Goal: Information Seeking & Learning: Learn about a topic

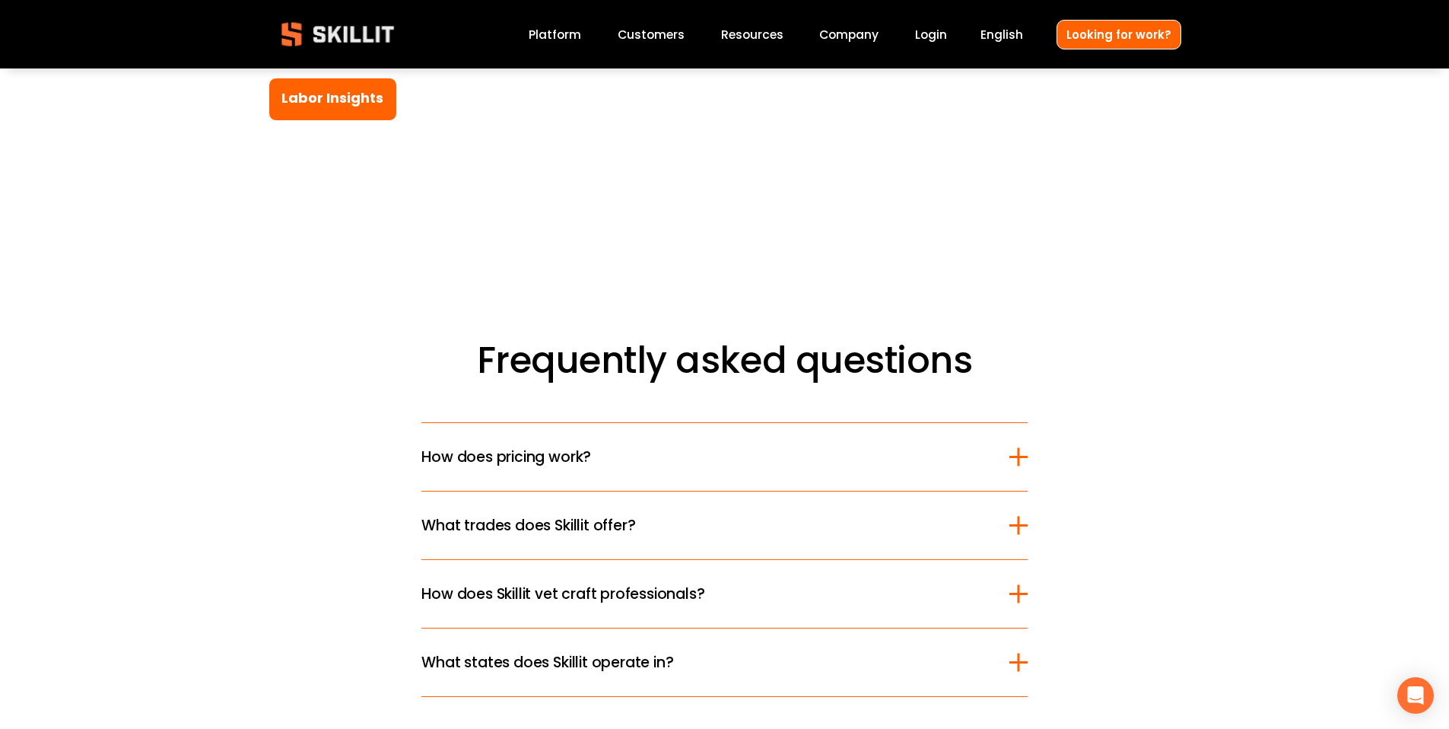
scroll to position [3919, 0]
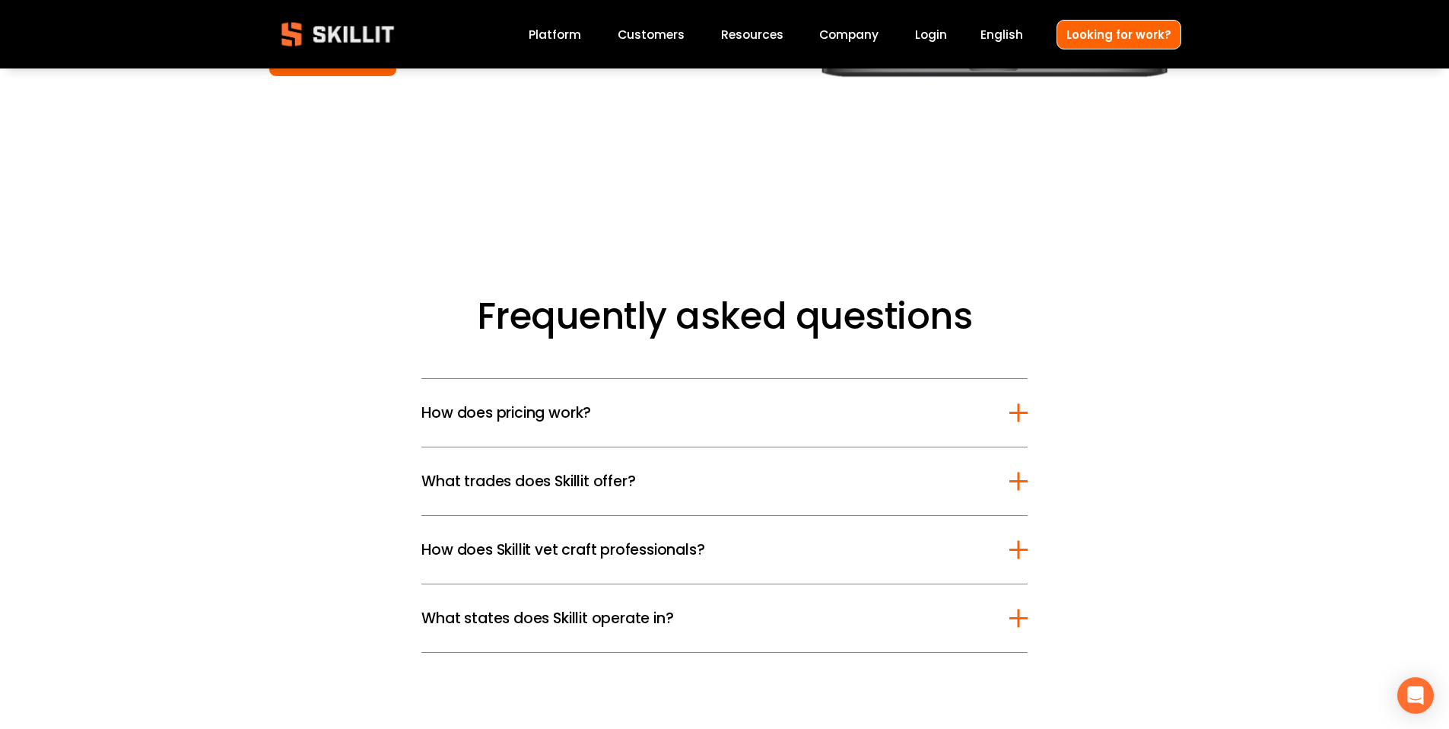
click at [1010, 403] on div at bounding box center [1018, 412] width 18 height 18
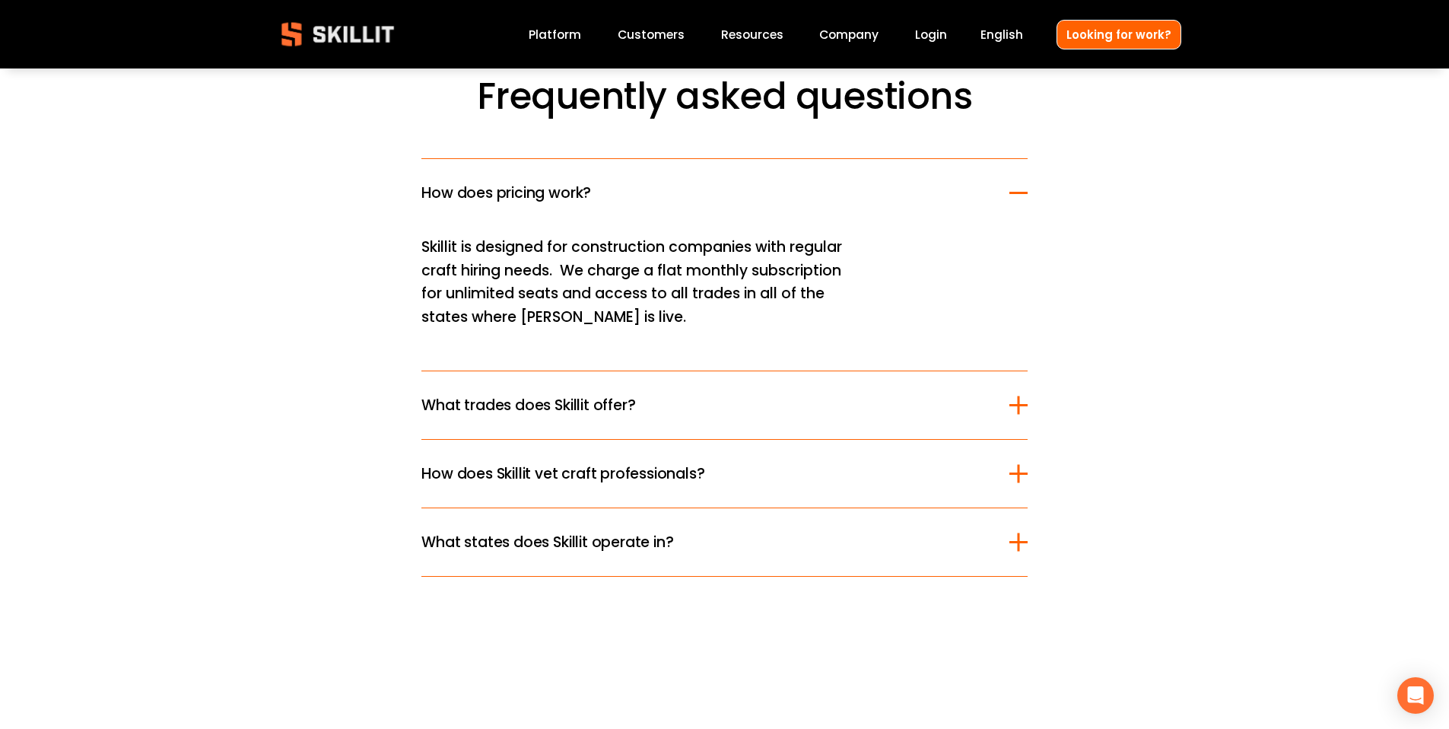
scroll to position [4143, 0]
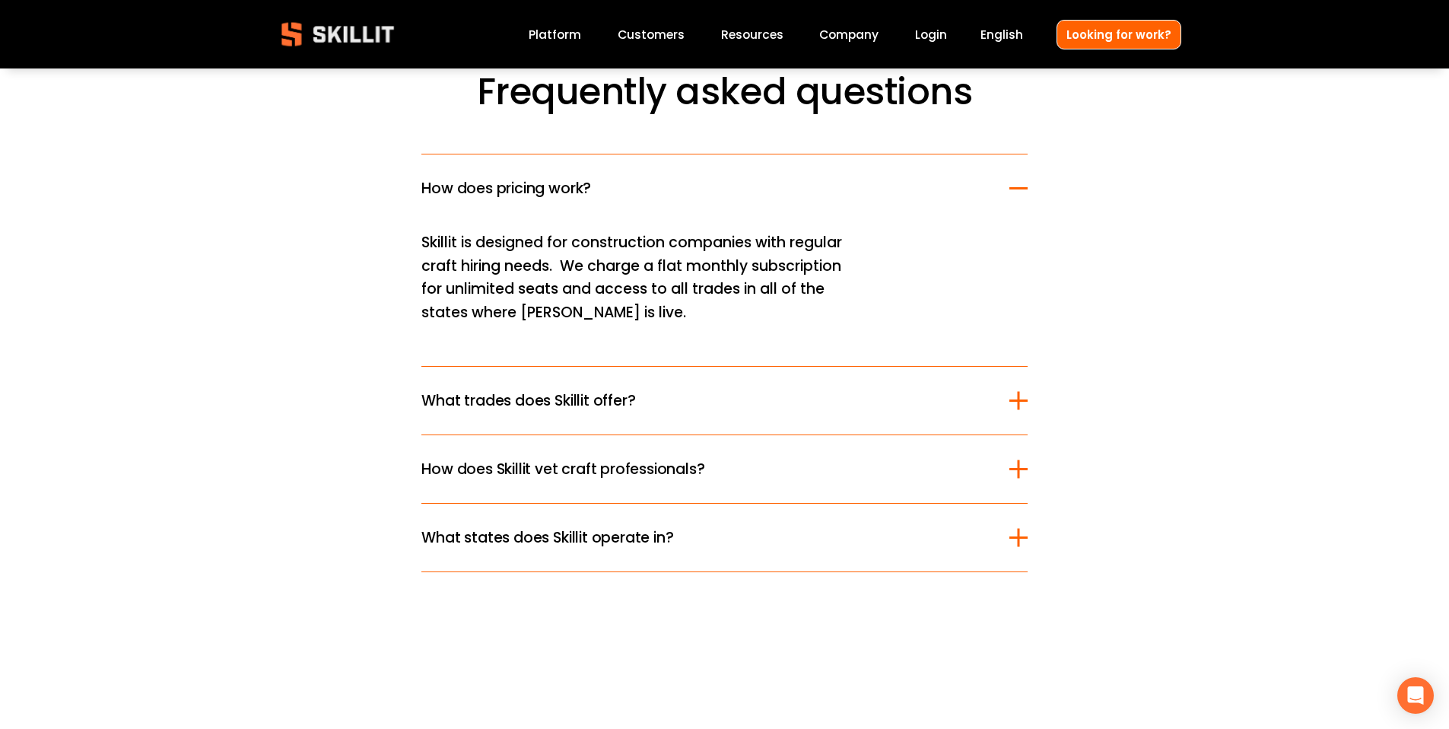
click at [1019, 391] on div at bounding box center [1018, 400] width 2 height 18
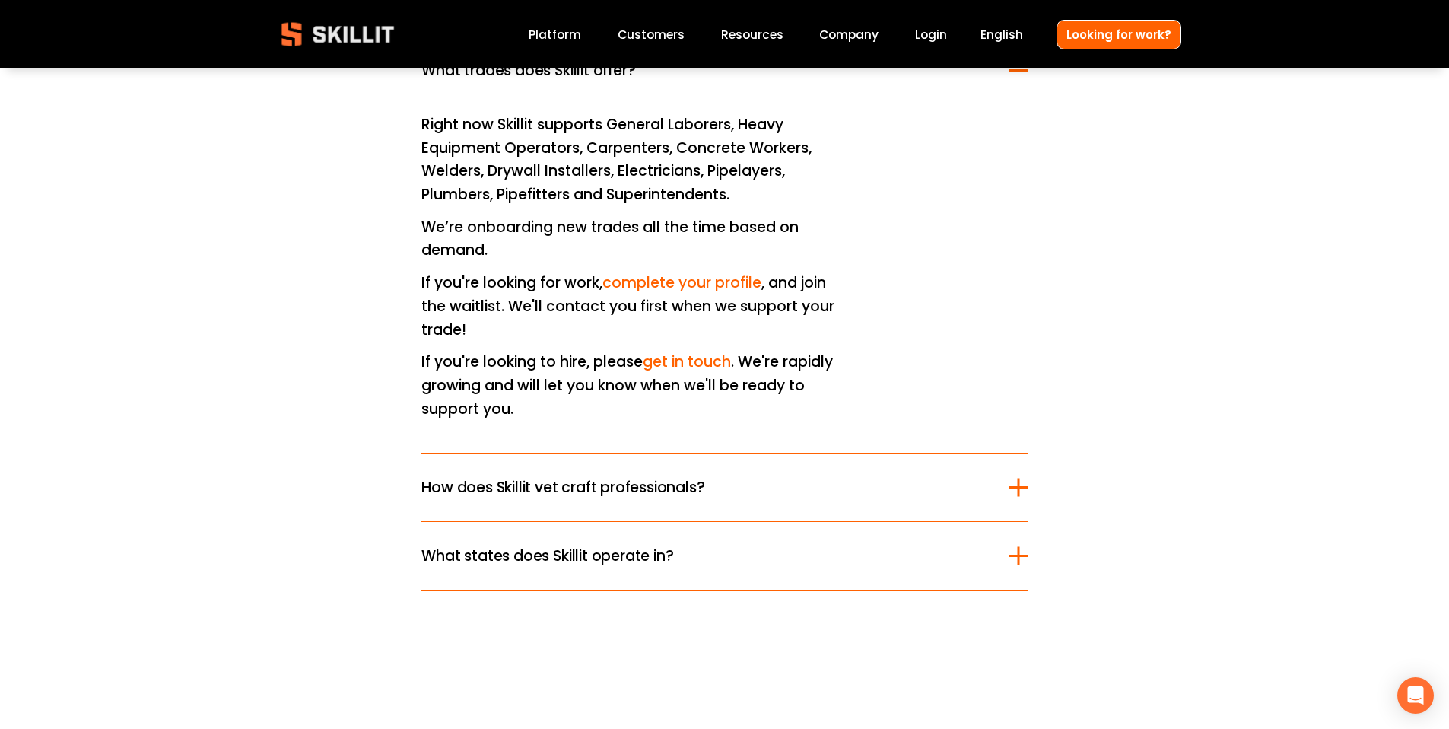
scroll to position [4332, 0]
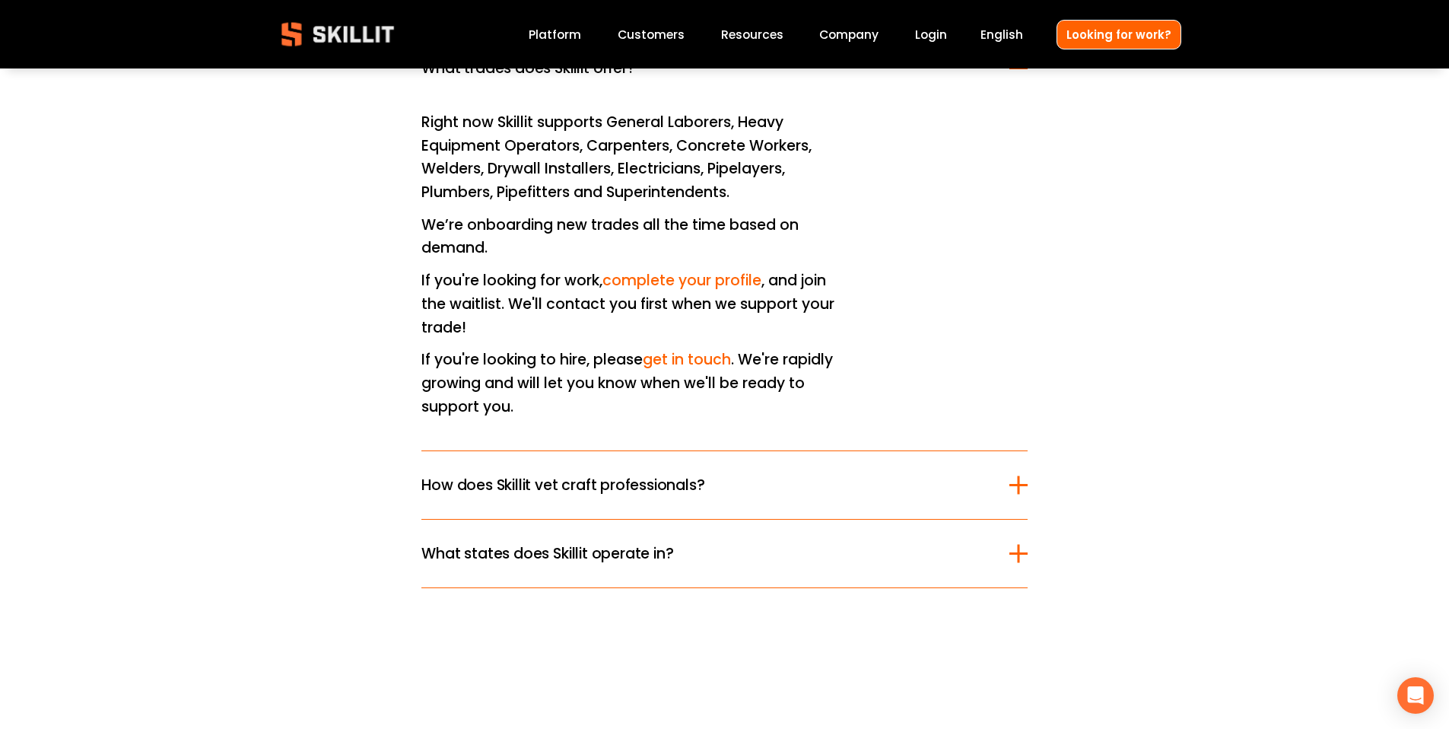
click at [954, 474] on span "How does Skillit vet craft professionals?" at bounding box center [714, 485] width 587 height 22
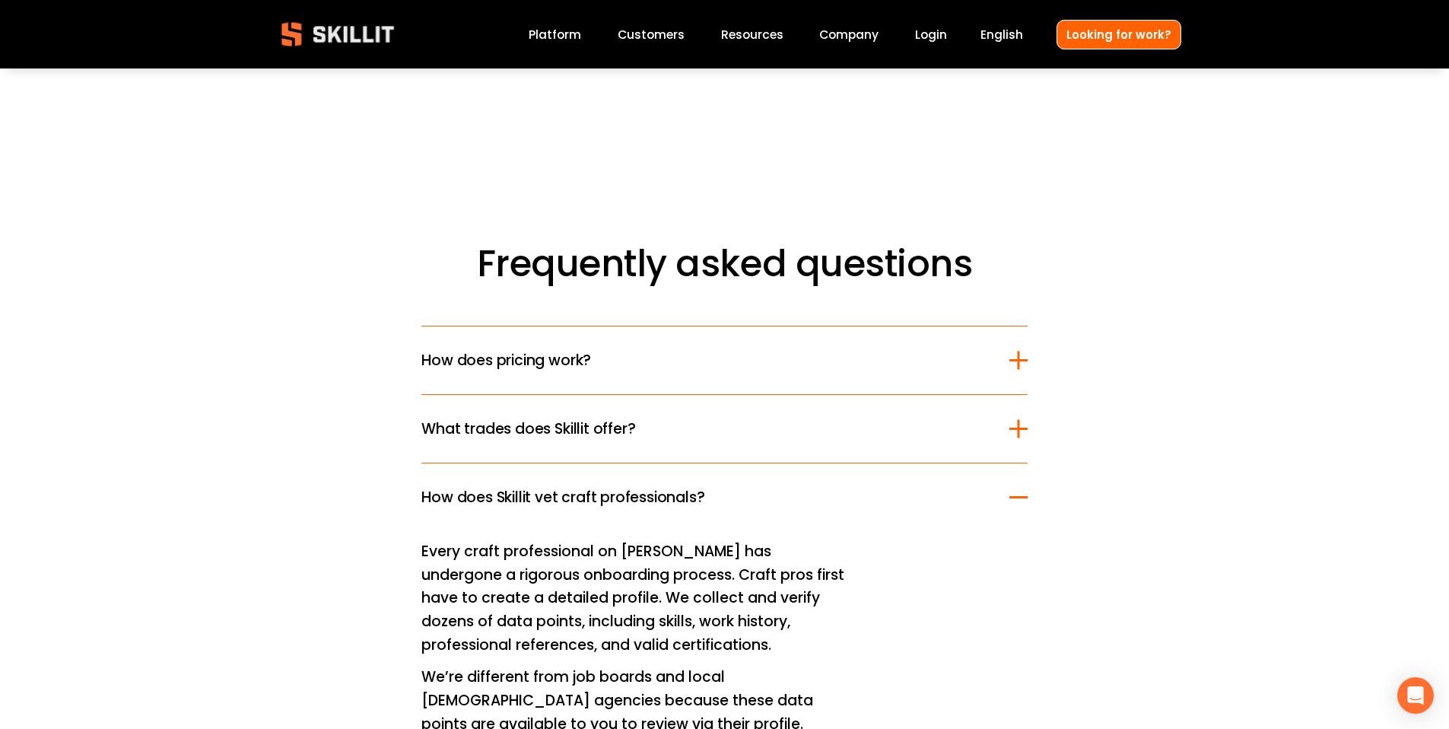
scroll to position [4026, 0]
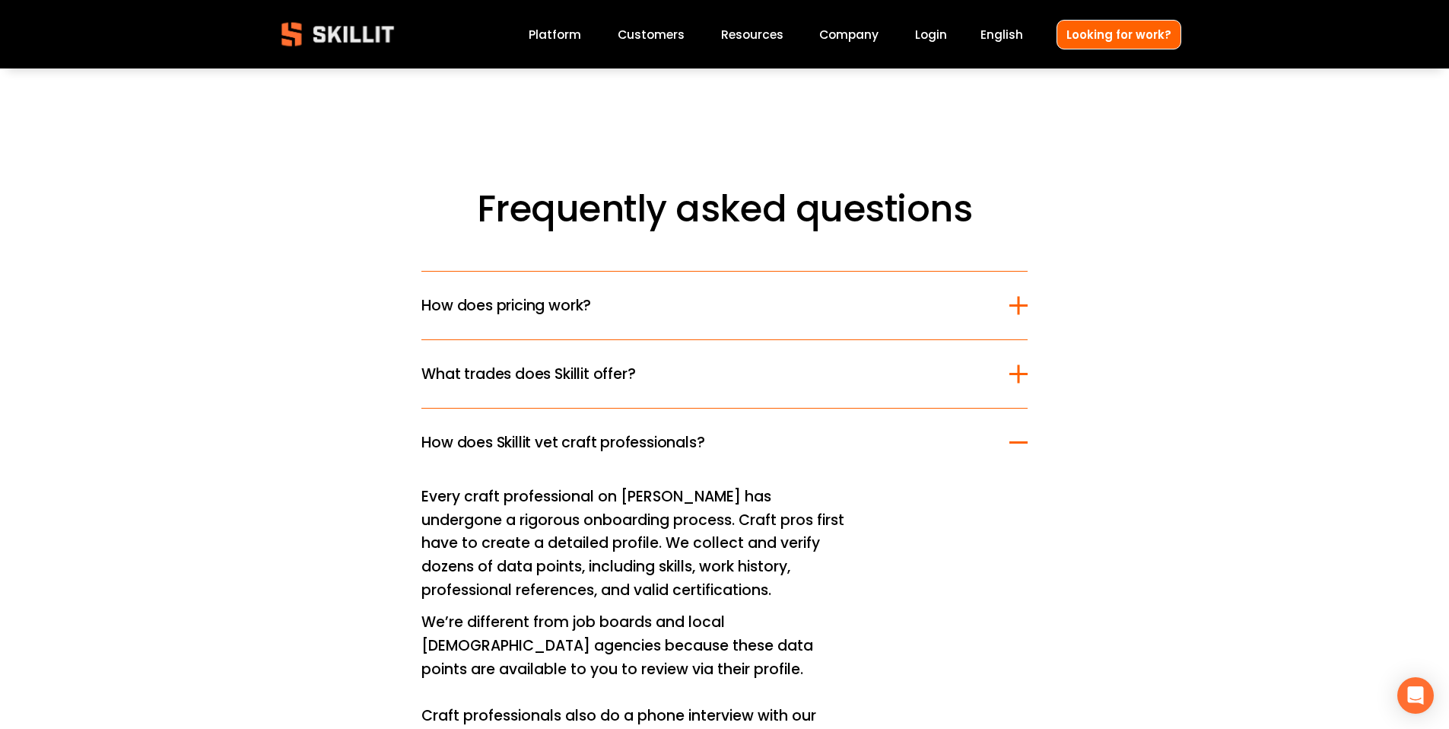
click at [949, 364] on button "What trades does Skillit offer?" at bounding box center [723, 374] width 605 height 68
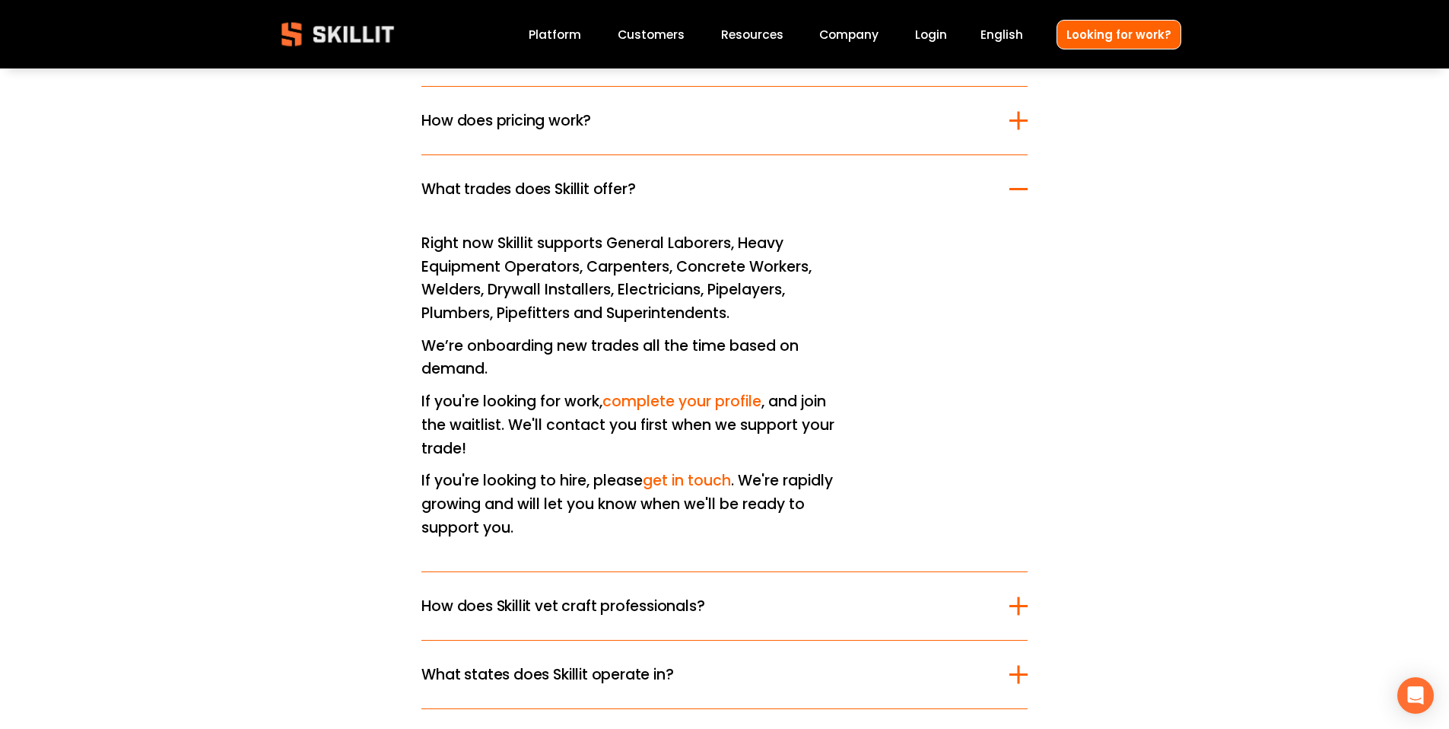
scroll to position [4208, 0]
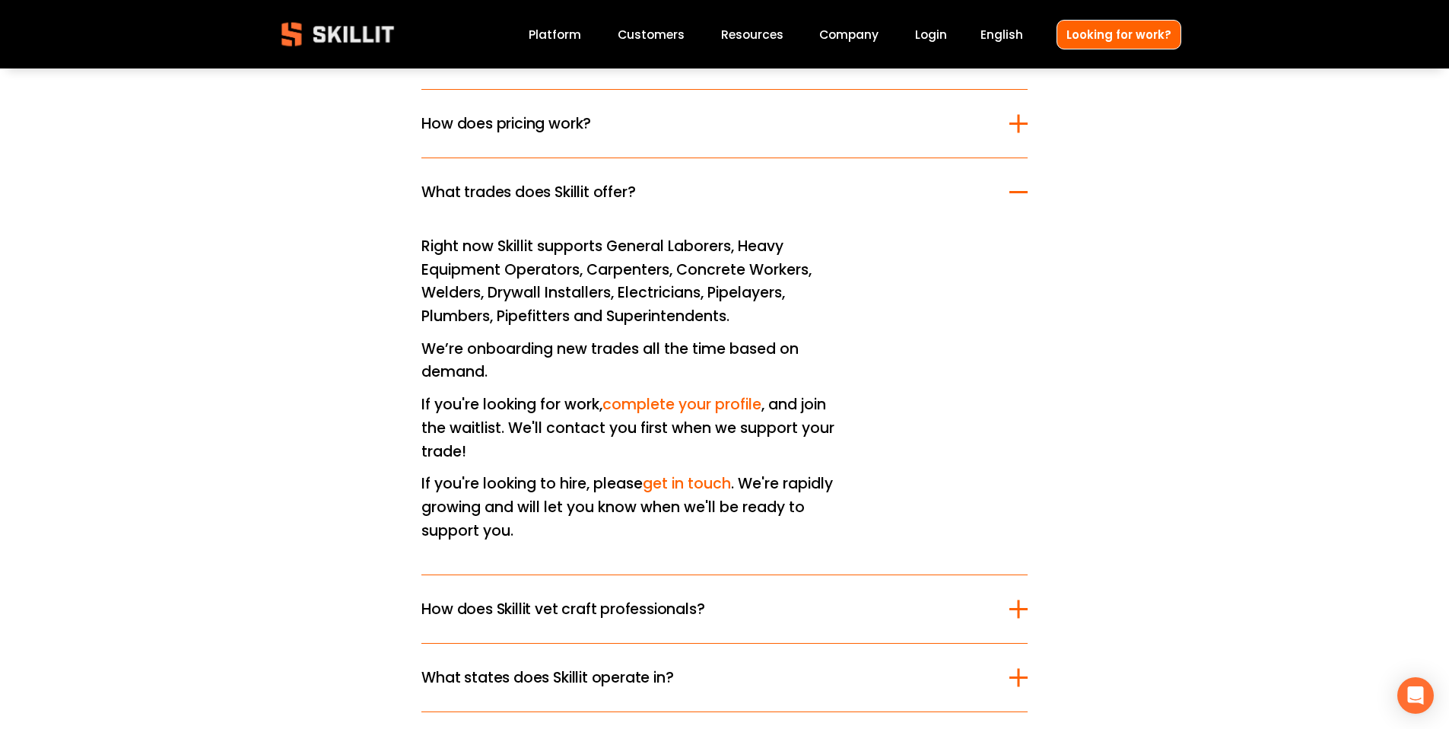
click at [709, 473] on link "get in touch" at bounding box center [687, 483] width 88 height 21
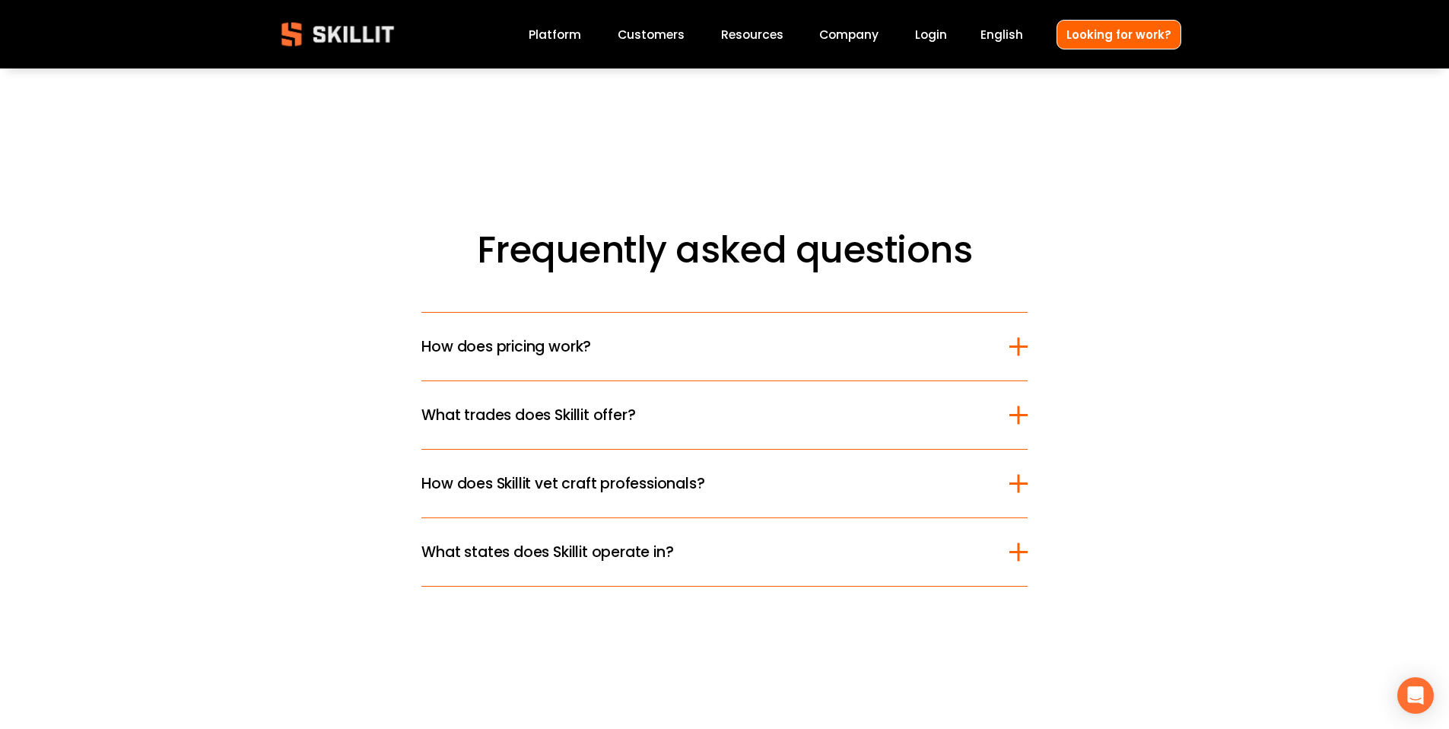
scroll to position [3983, 0]
click at [1017, 407] on div at bounding box center [1018, 416] width 2 height 18
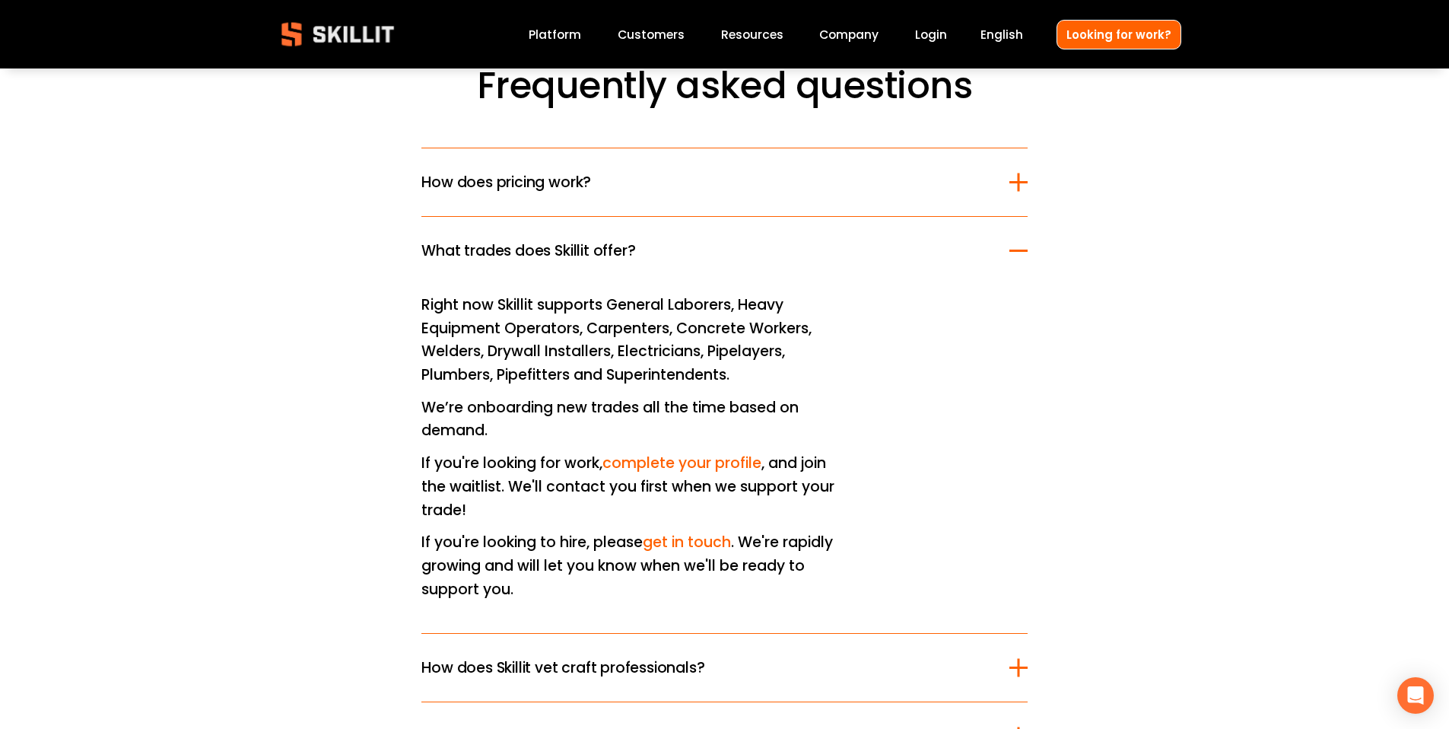
scroll to position [4164, 0]
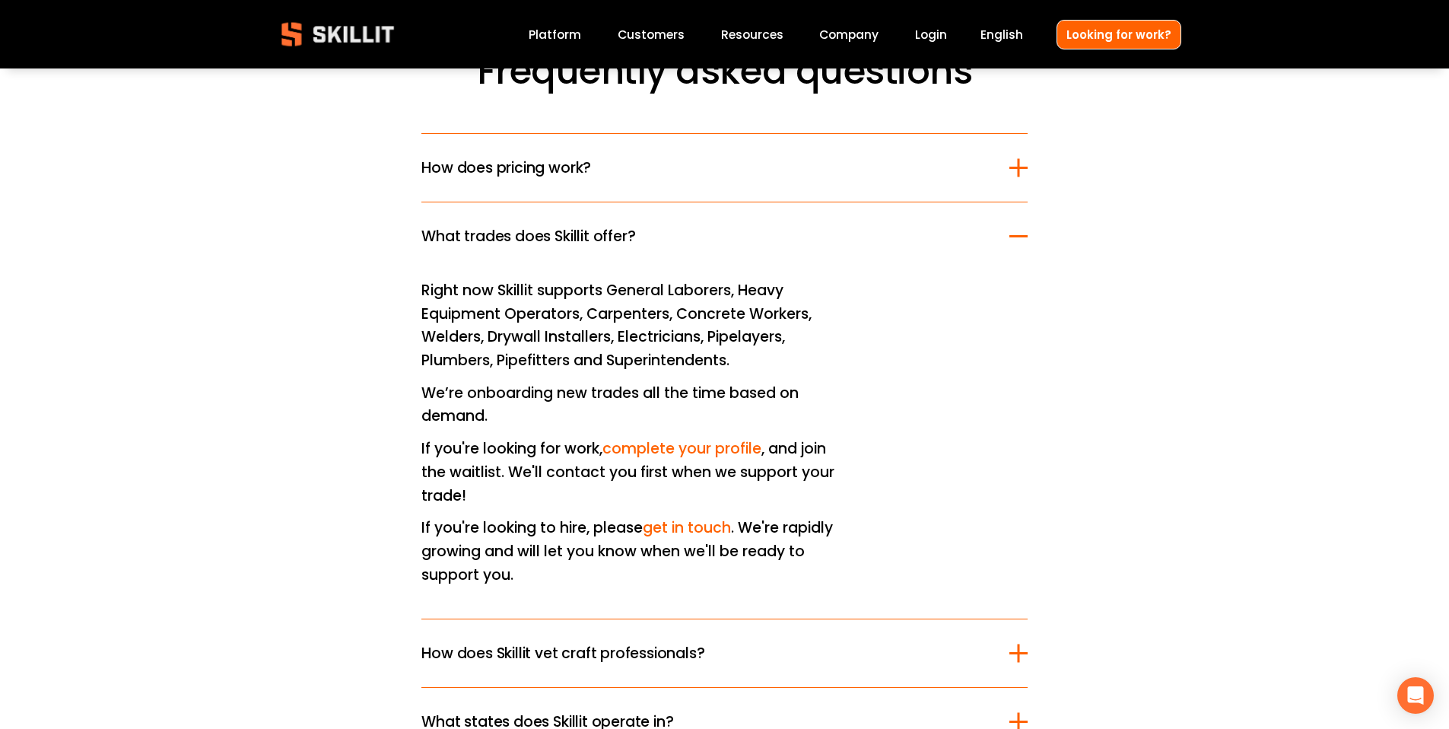
click at [691, 438] on link "complete your profile" at bounding box center [681, 448] width 159 height 21
